Goal: Register for event/course

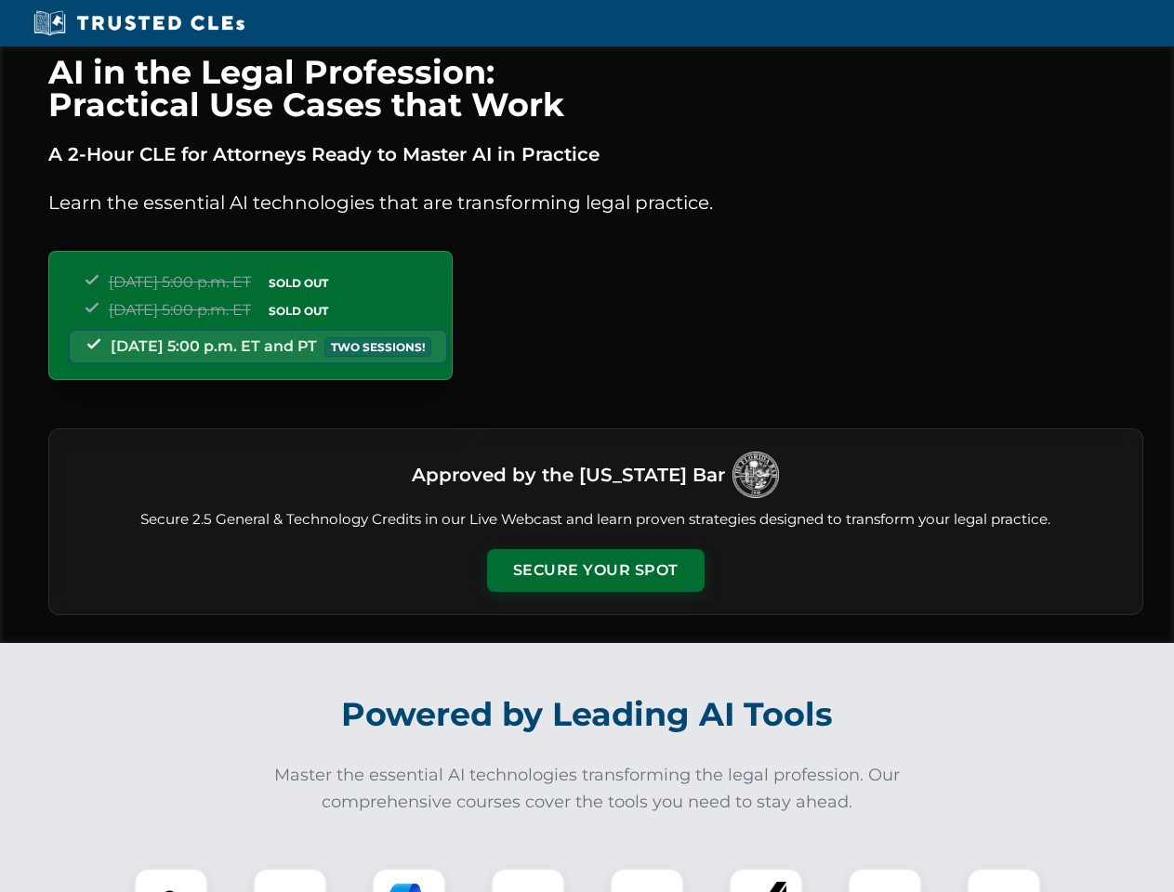
click at [595, 571] on button "Secure Your Spot" at bounding box center [596, 570] width 218 height 43
